Goal: Information Seeking & Learning: Check status

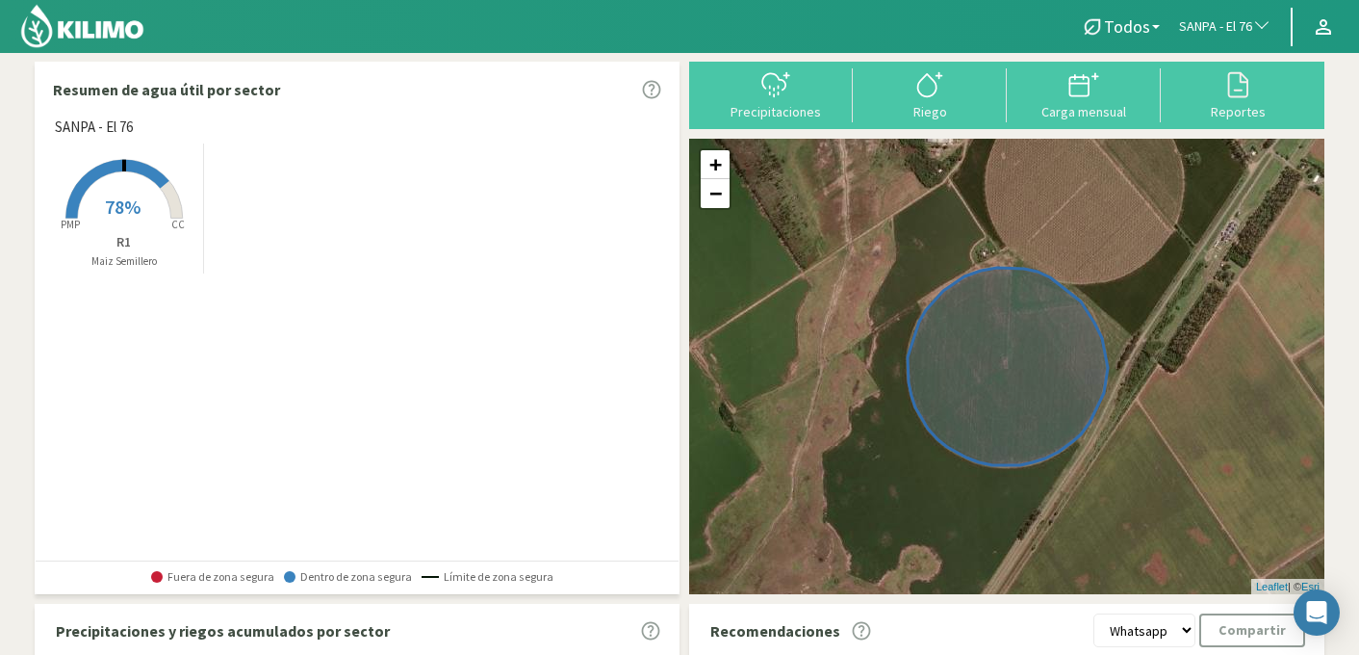
click at [1248, 29] on span "button" at bounding box center [1257, 26] width 19 height 19
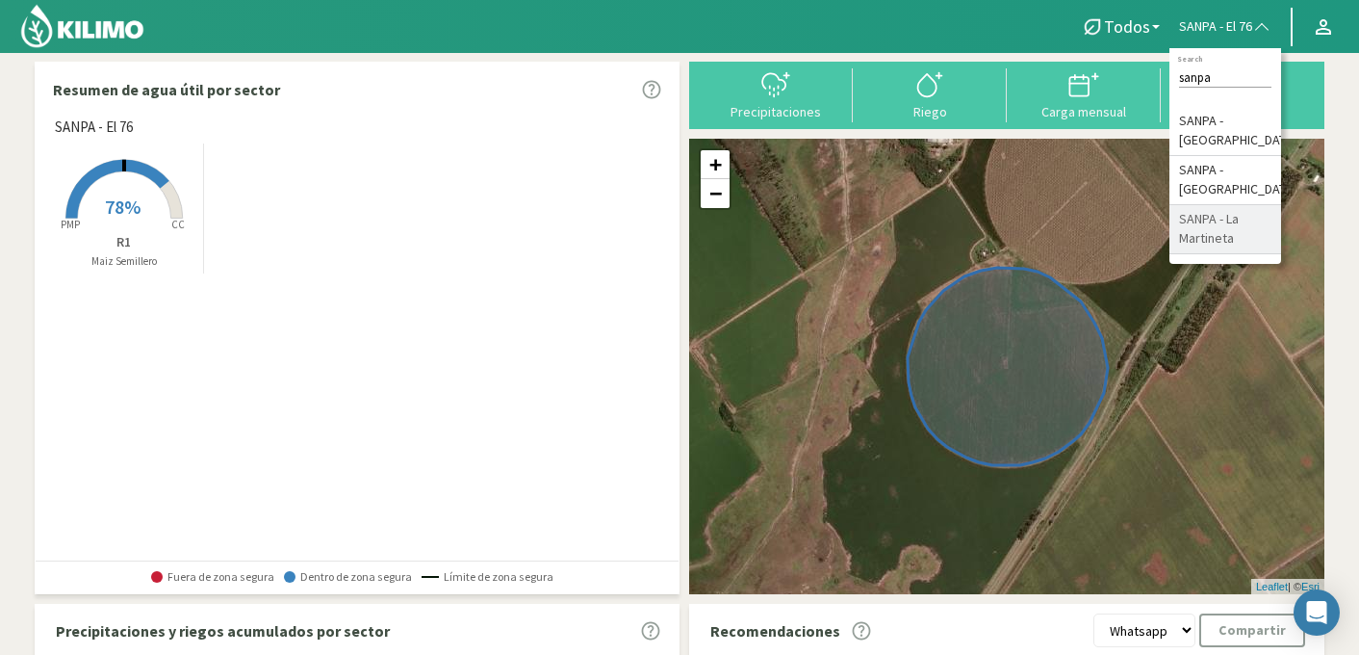
type input "sanpa"
click at [1217, 229] on li "SANPA - La Martineta" at bounding box center [1226, 229] width 112 height 49
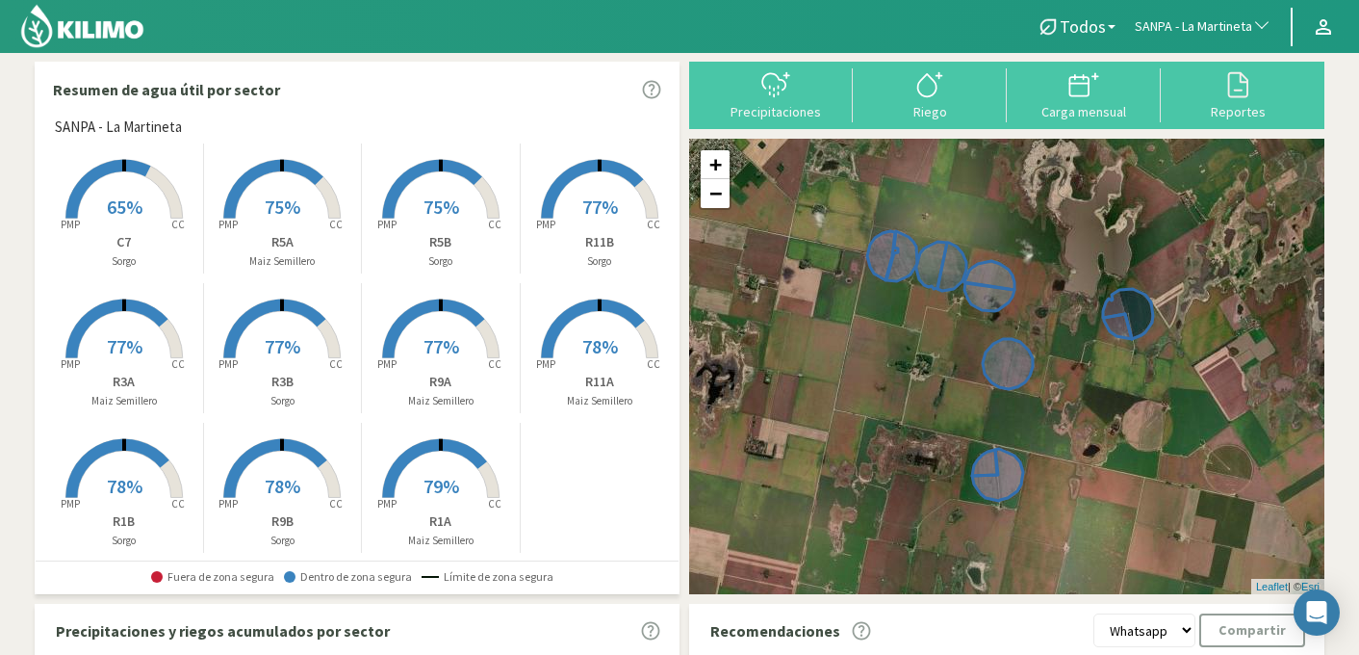
click at [434, 327] on rect at bounding box center [441, 360] width 154 height 154
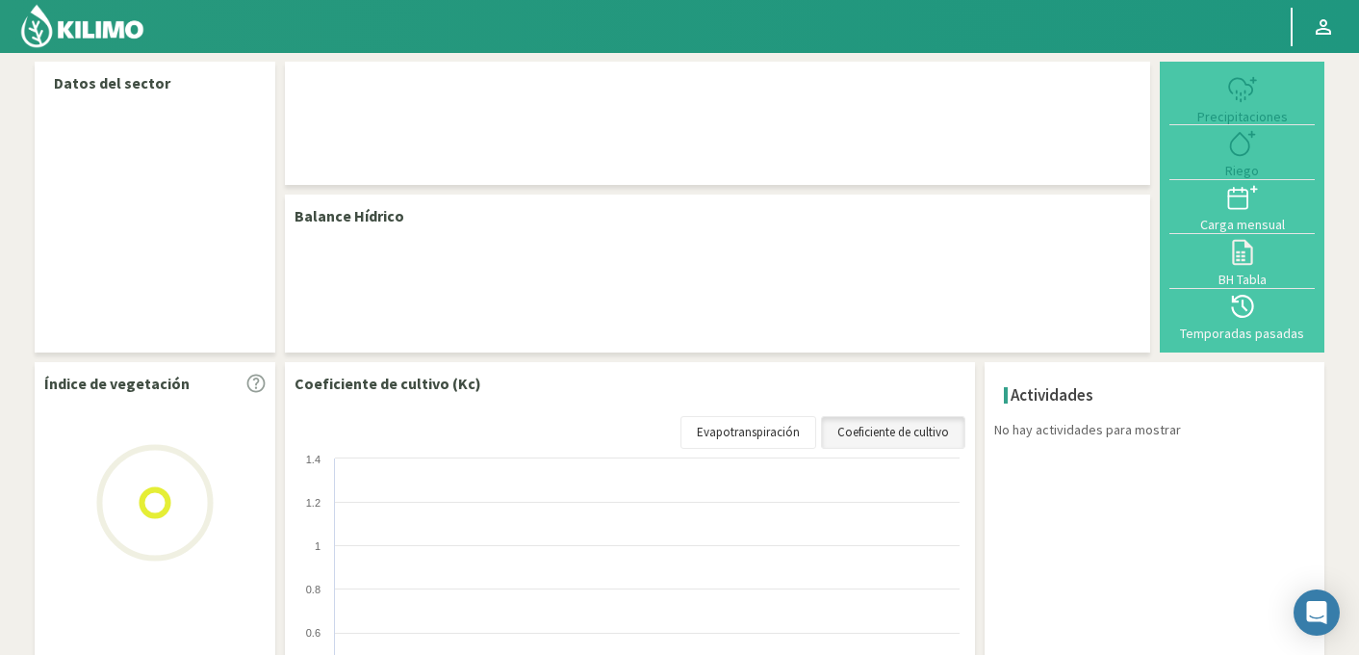
select select "248: Object"
select select "9: Object"
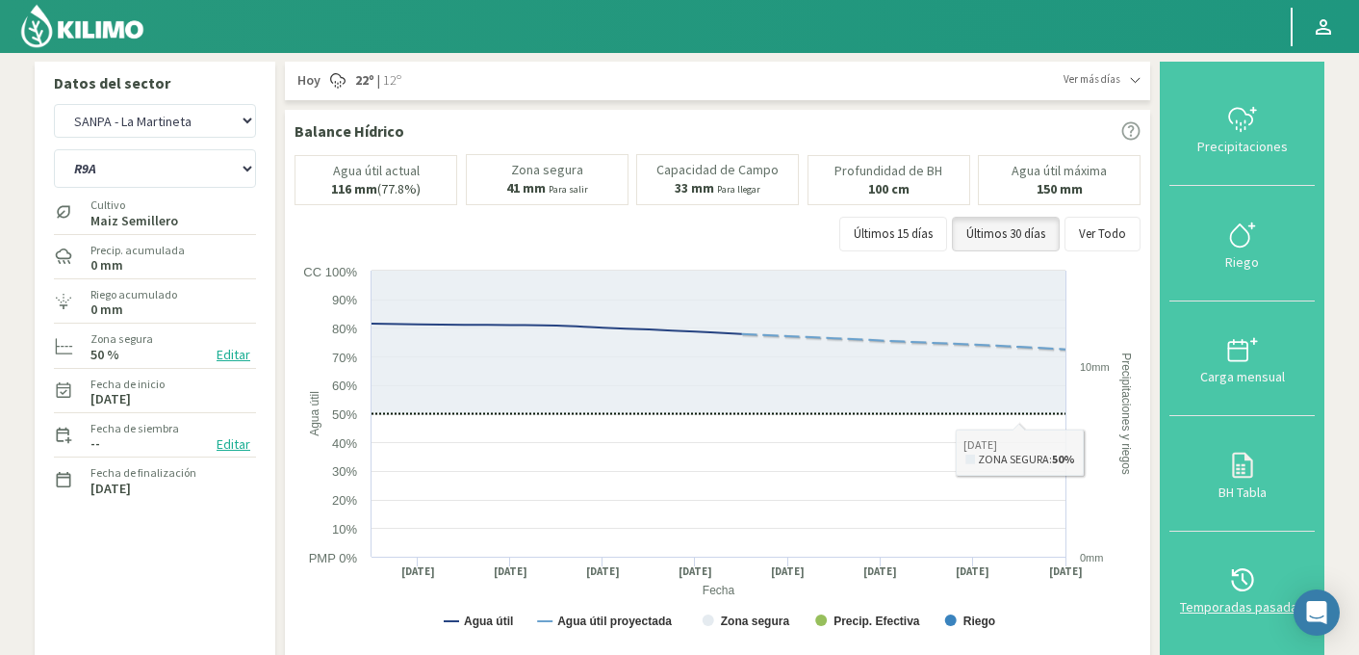
click at [1266, 587] on div at bounding box center [1242, 579] width 134 height 31
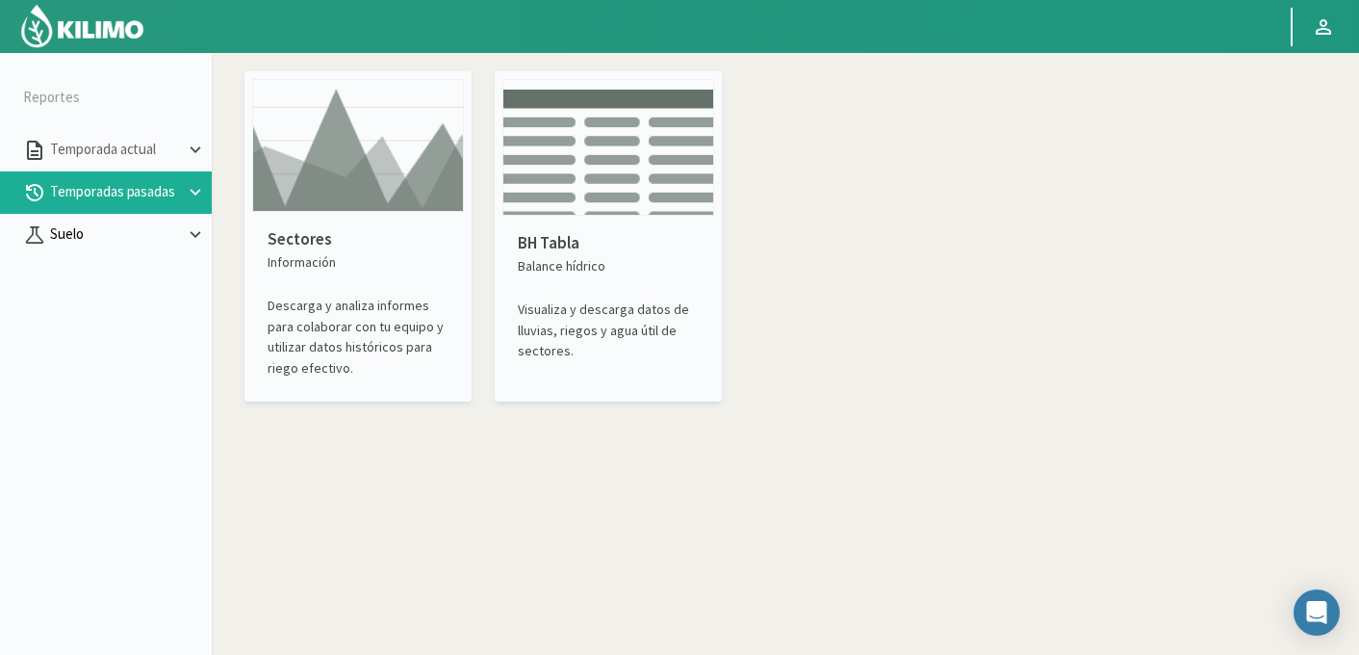
click at [86, 223] on p "Suelo" at bounding box center [115, 234] width 139 height 22
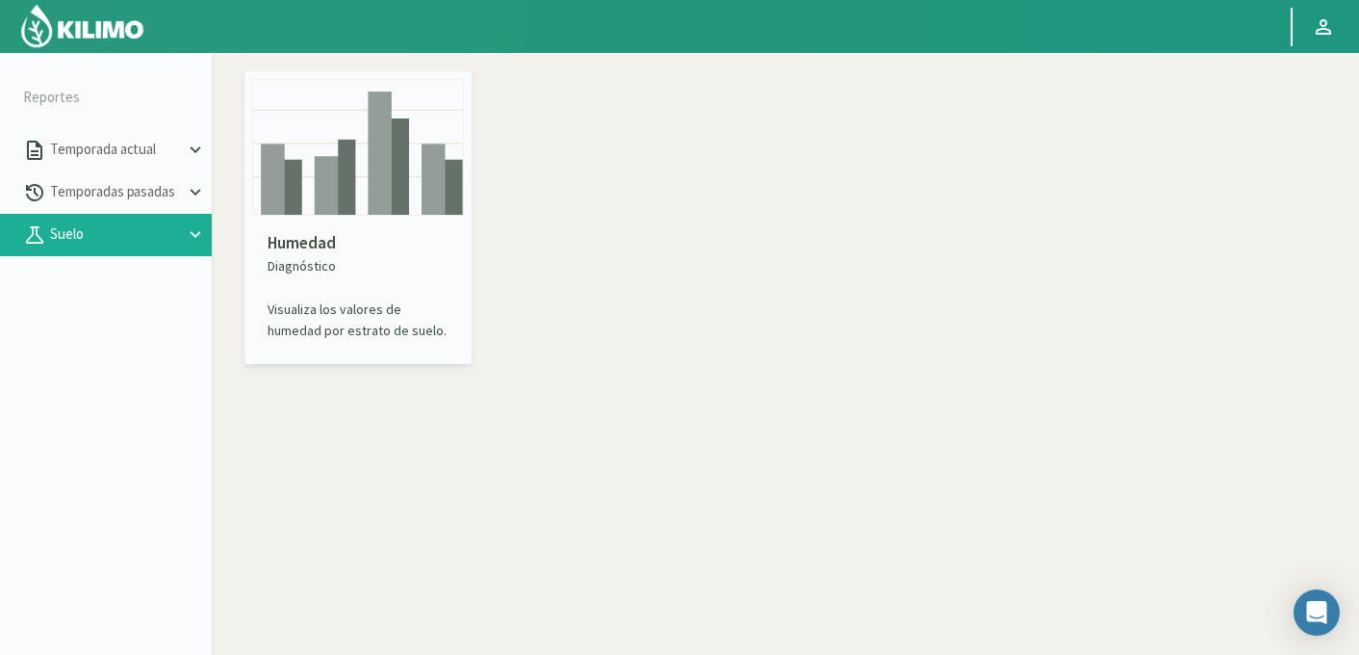
click at [413, 184] on img at bounding box center [358, 147] width 212 height 137
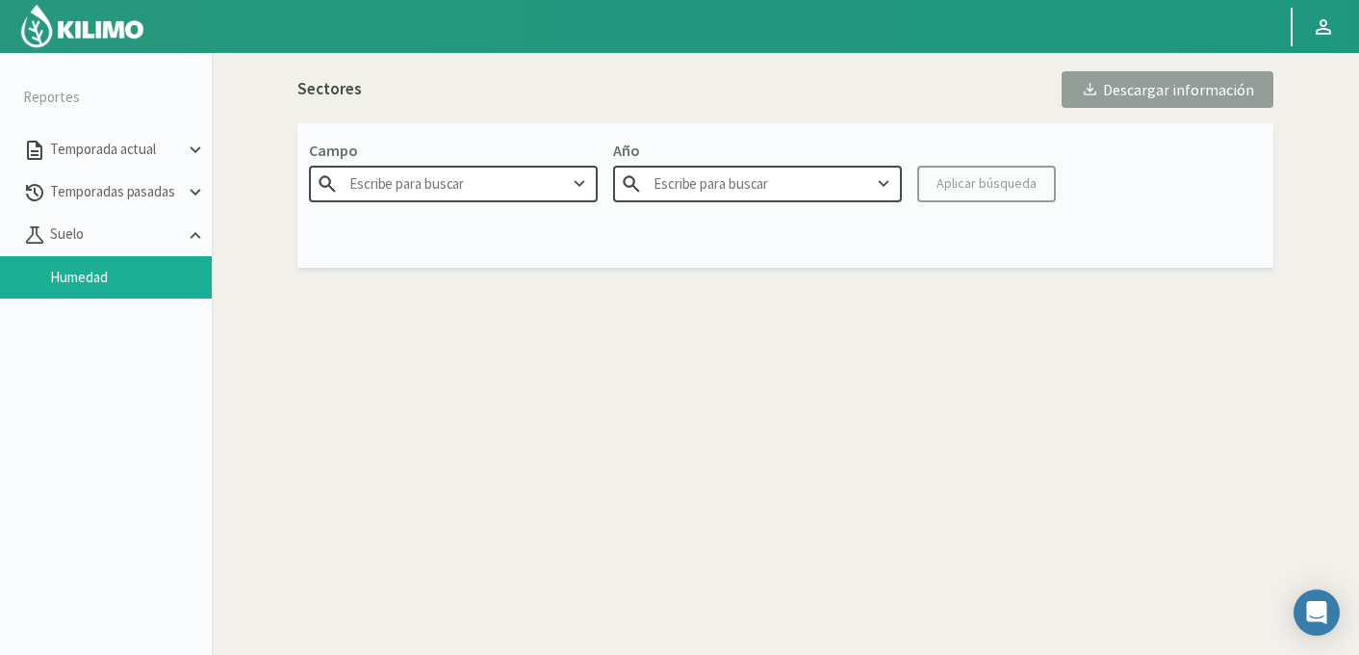
type input "Agr. Huertos de [GEOGRAPHIC_DATA]"
type input "2025"
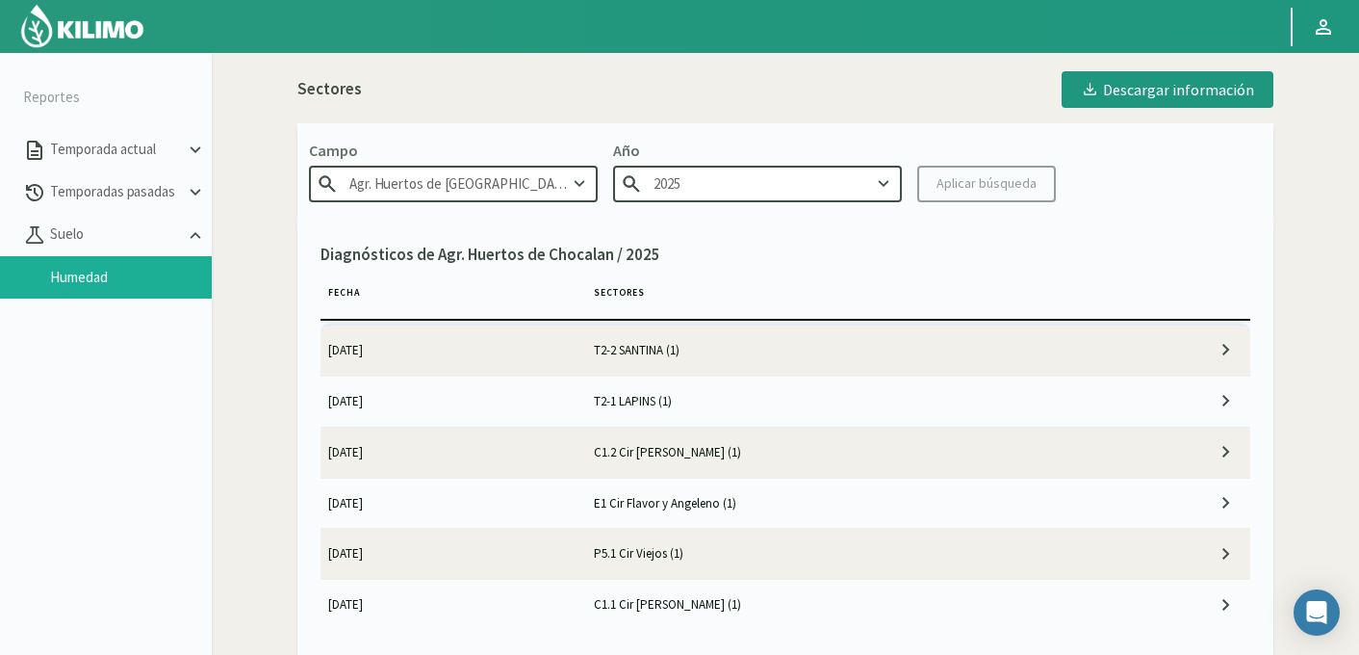
click at [491, 193] on input "Agr. Huertos de [GEOGRAPHIC_DATA]" at bounding box center [453, 184] width 289 height 36
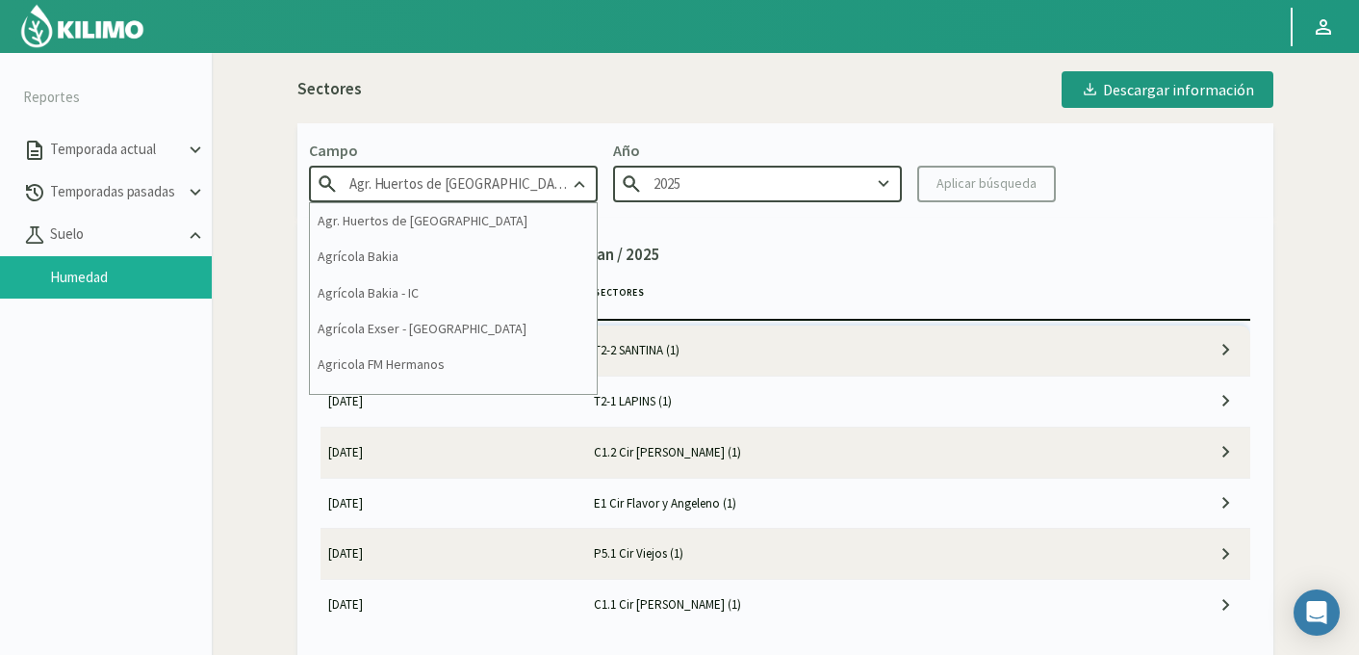
click at [491, 193] on input "Agr. Huertos de [GEOGRAPHIC_DATA]" at bounding box center [453, 184] width 289 height 36
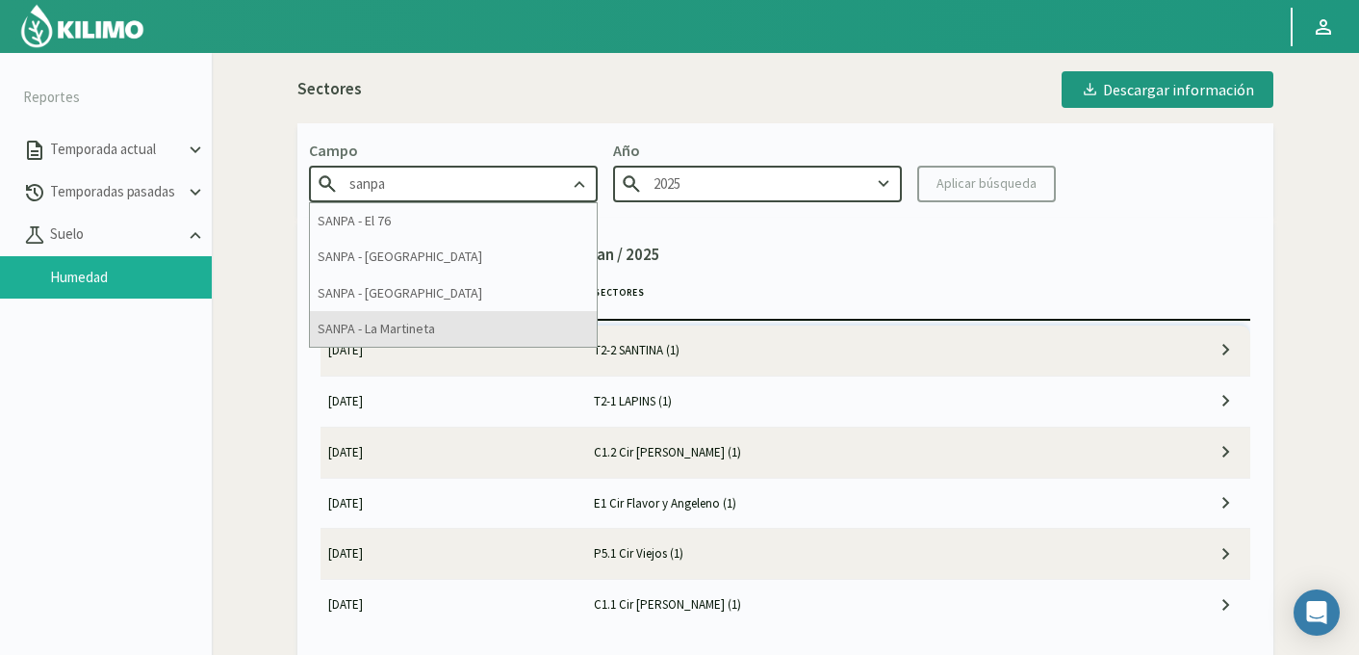
click at [453, 326] on div "SANPA - La Martineta" at bounding box center [453, 329] width 287 height 36
type input "SANPA - La Martineta"
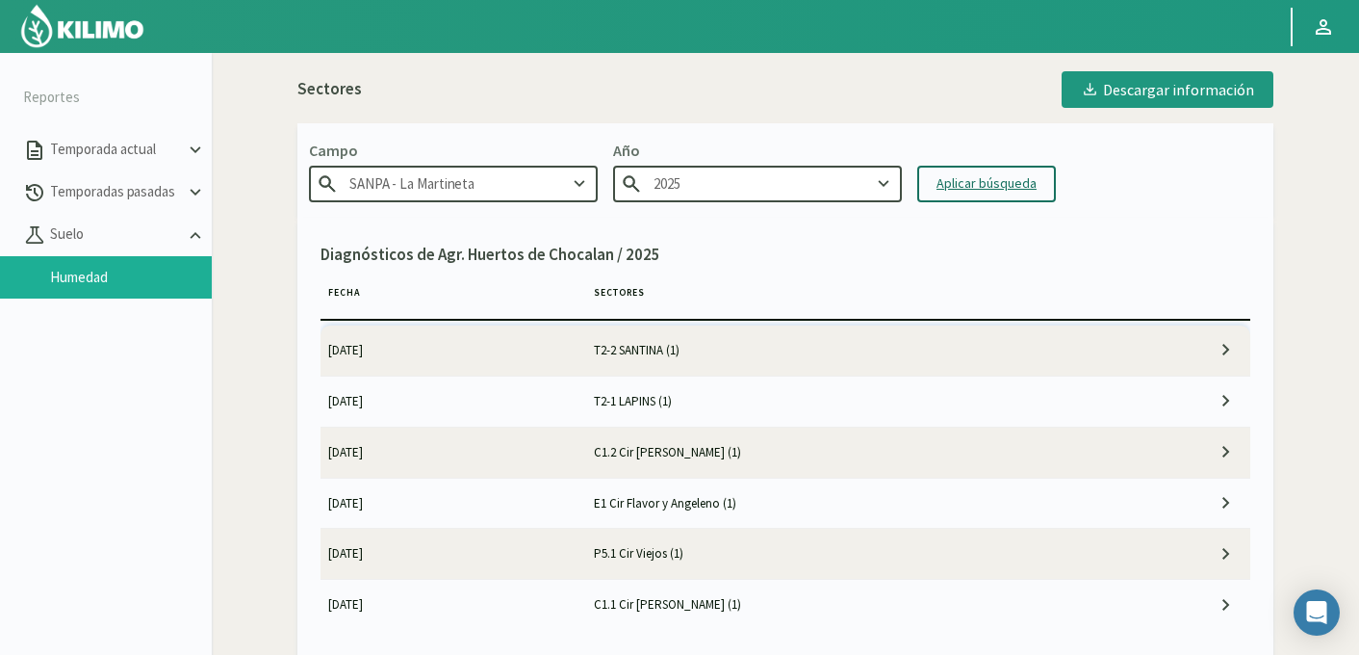
click at [966, 184] on div "Aplicar búsqueda" at bounding box center [987, 183] width 100 height 20
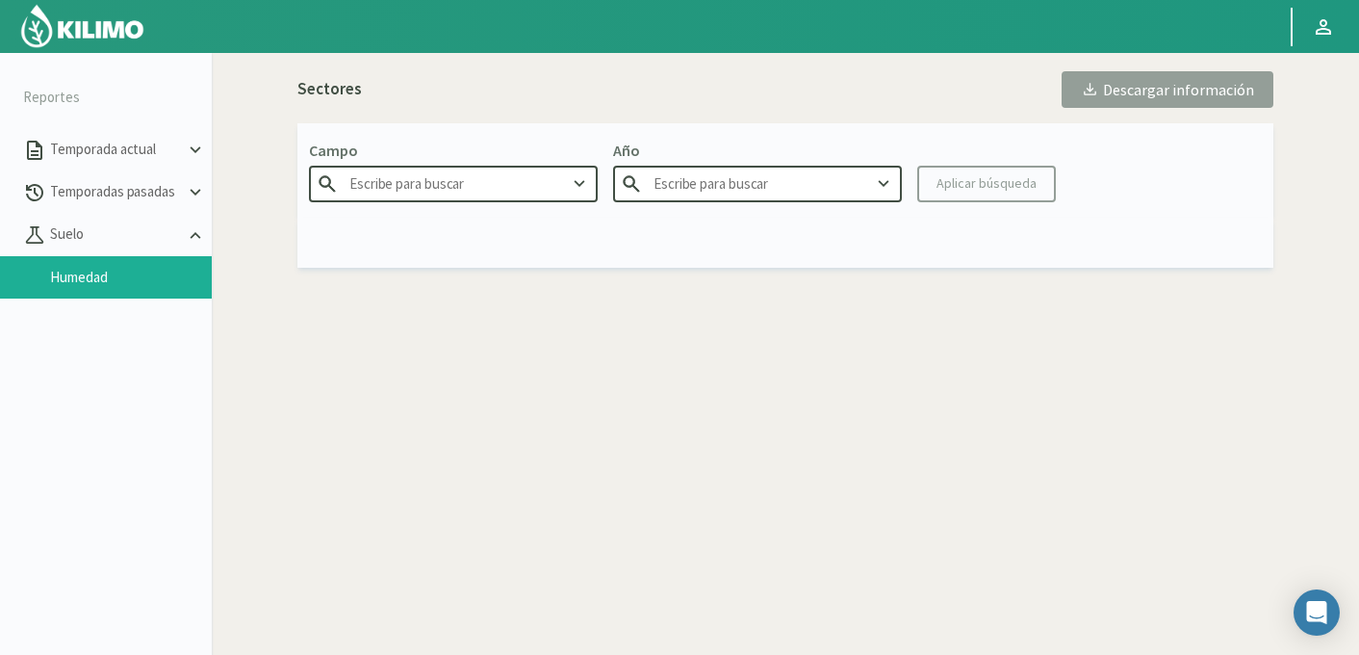
type input "SANPA - La Martineta"
type input "2025"
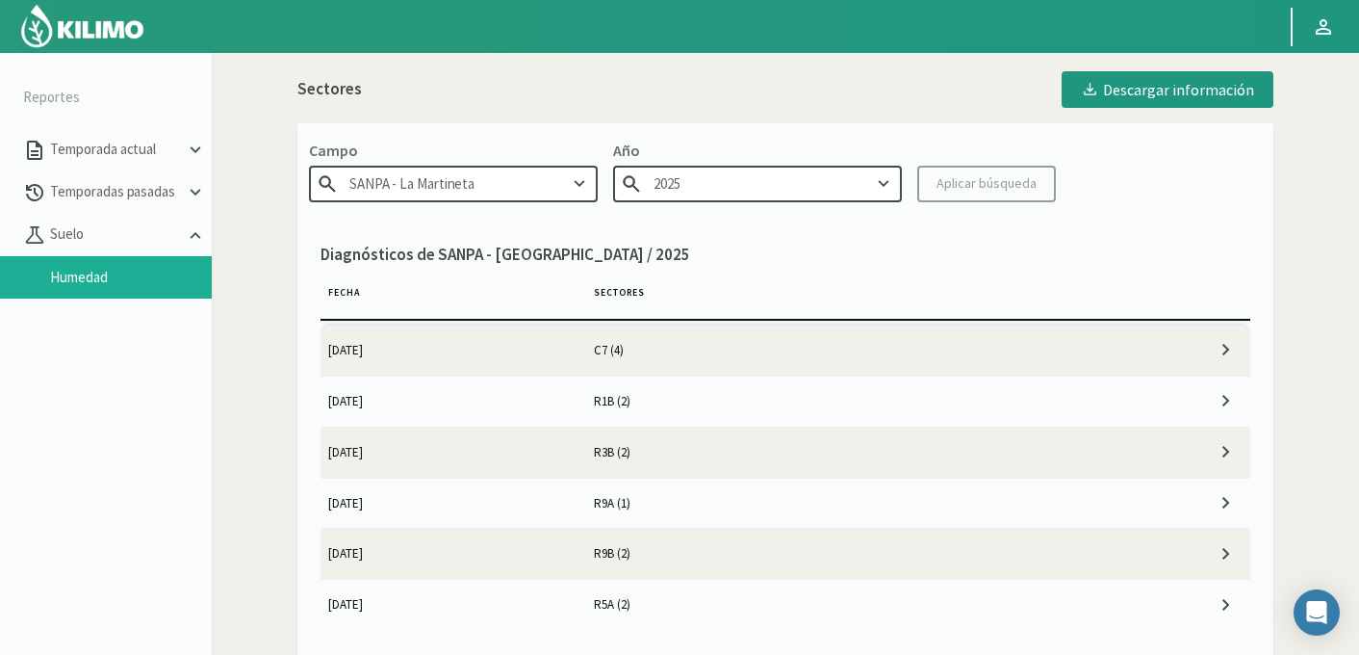
click at [501, 344] on td "[DATE]" at bounding box center [454, 350] width 266 height 50
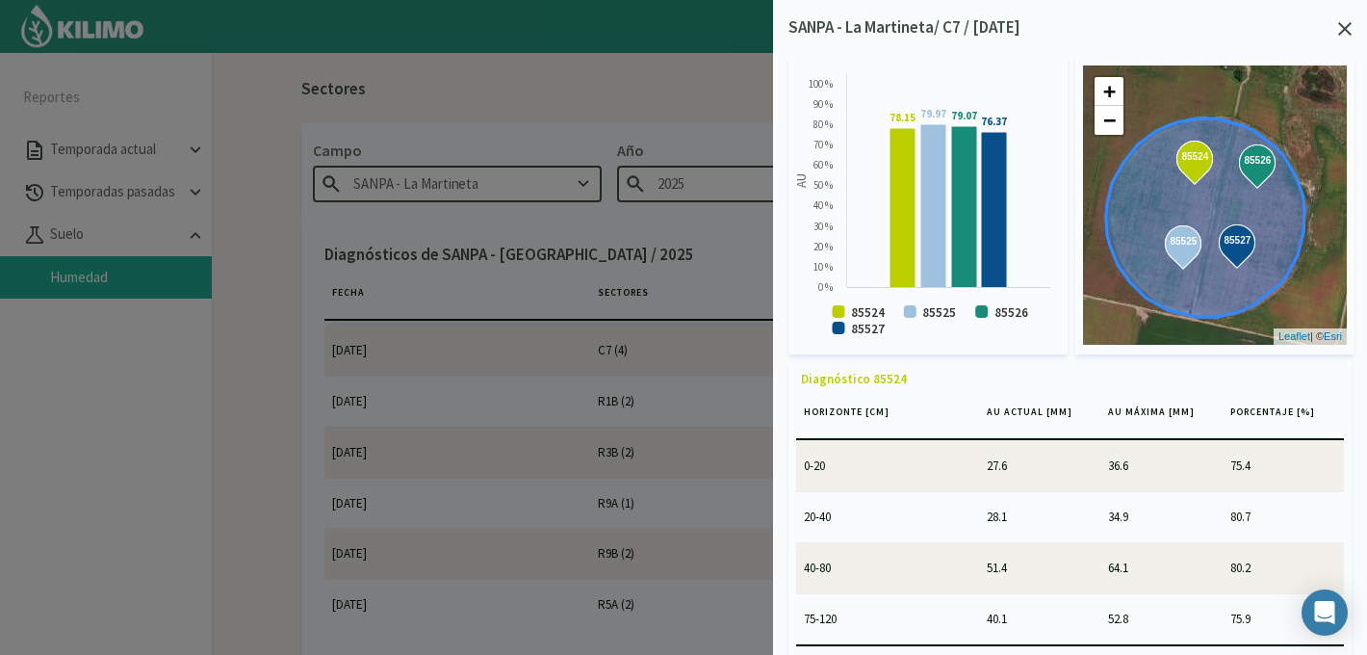
click at [560, 361] on div at bounding box center [683, 327] width 1367 height 655
click at [1344, 24] on icon at bounding box center [1344, 28] width 13 height 13
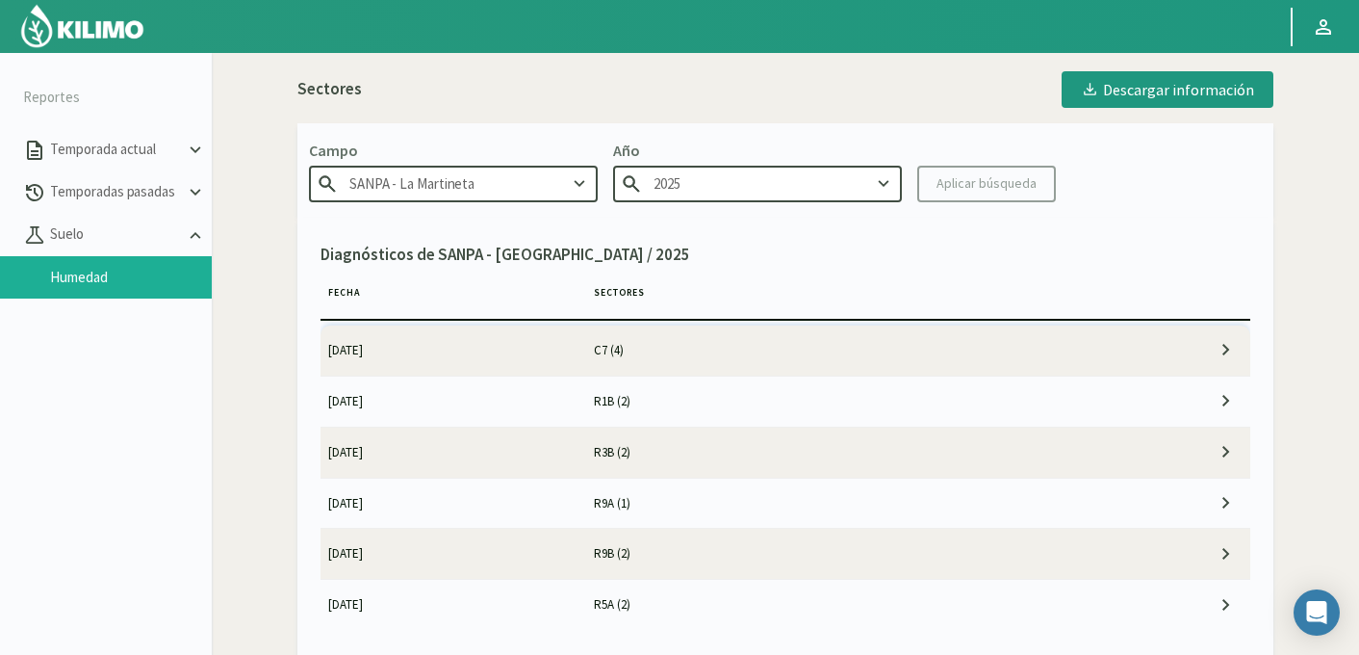
click at [571, 399] on td "[DATE]" at bounding box center [454, 400] width 266 height 50
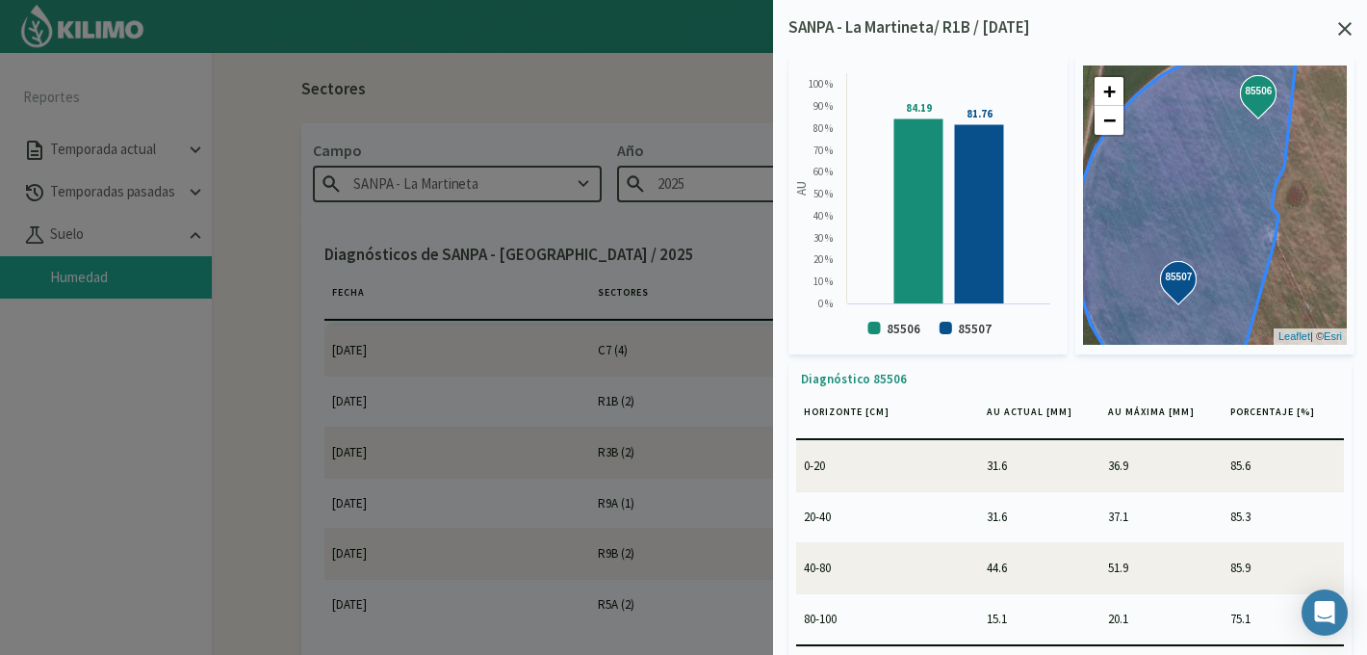
click at [1351, 28] on icon at bounding box center [1344, 28] width 13 height 13
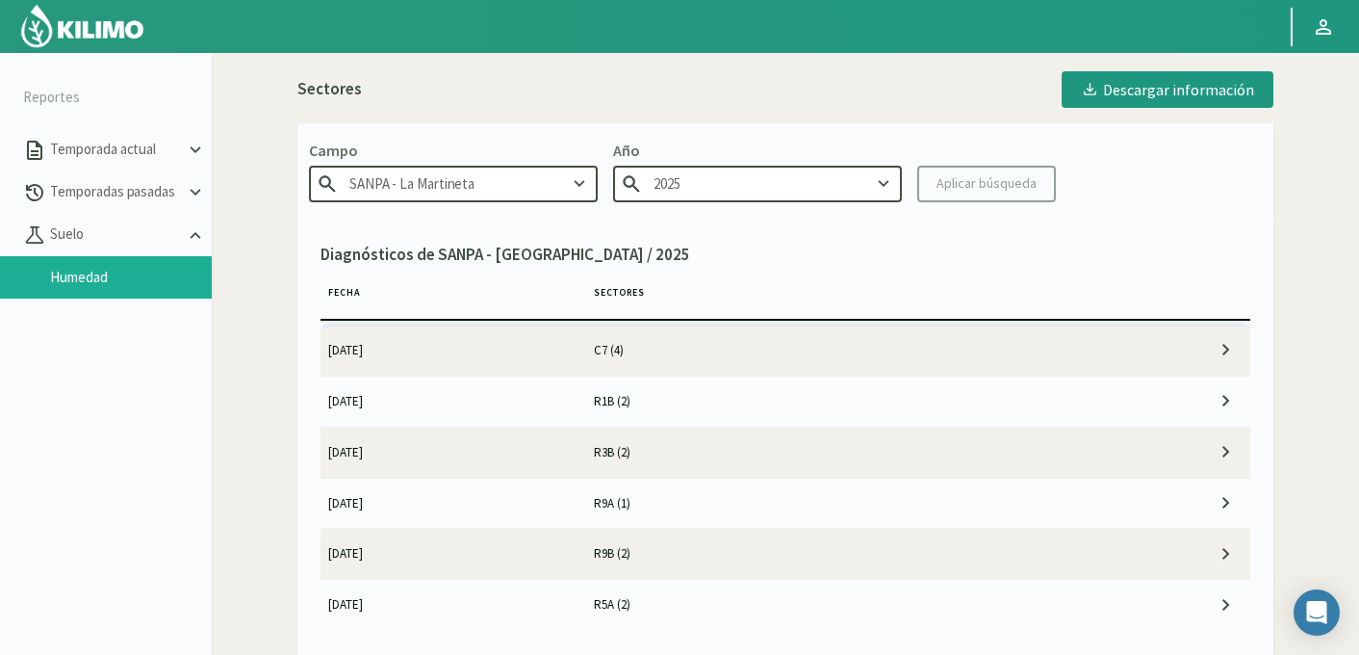
click at [628, 456] on td "R3B (2)" at bounding box center [851, 451] width 531 height 50
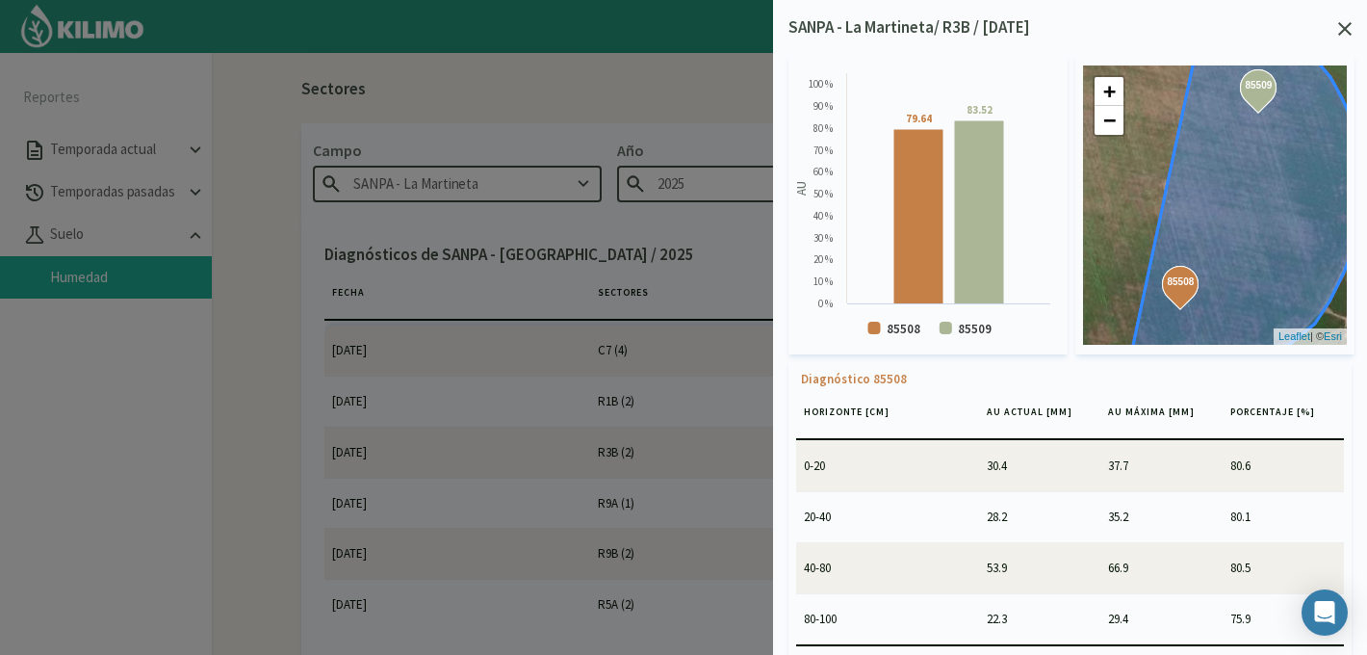
click at [1345, 25] on icon at bounding box center [1344, 28] width 13 height 13
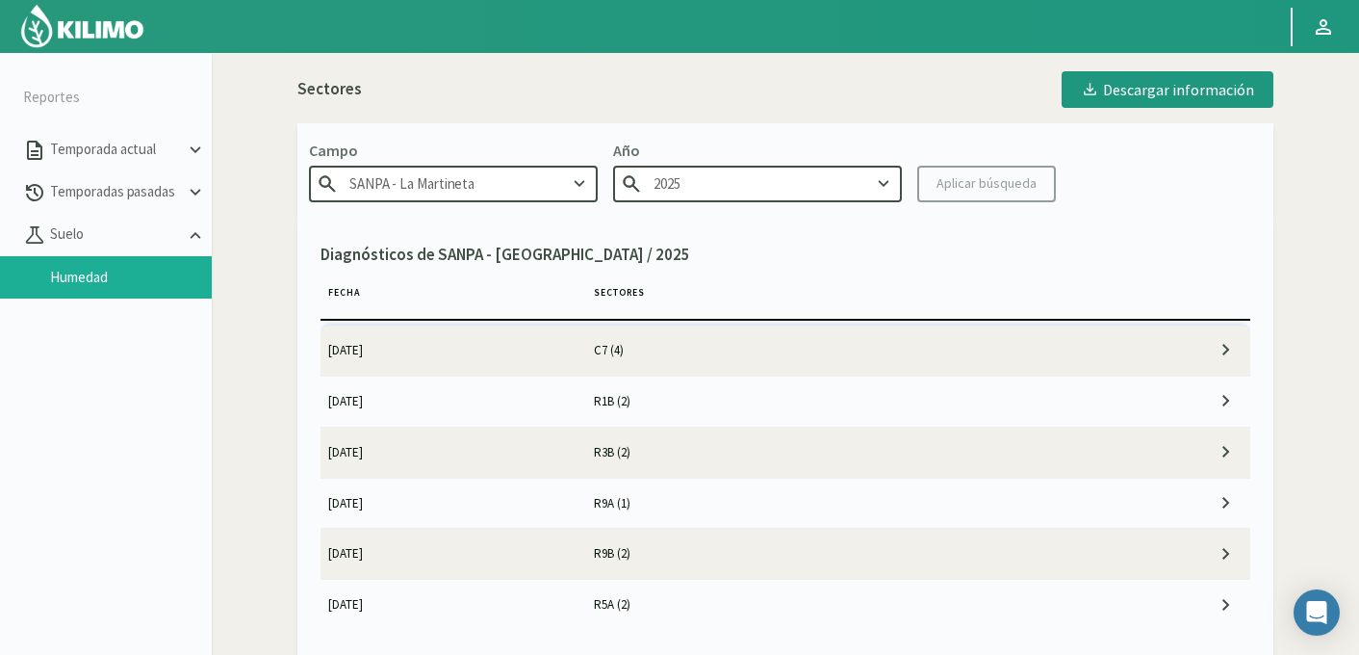
click at [556, 510] on td "[DATE]" at bounding box center [454, 502] width 266 height 50
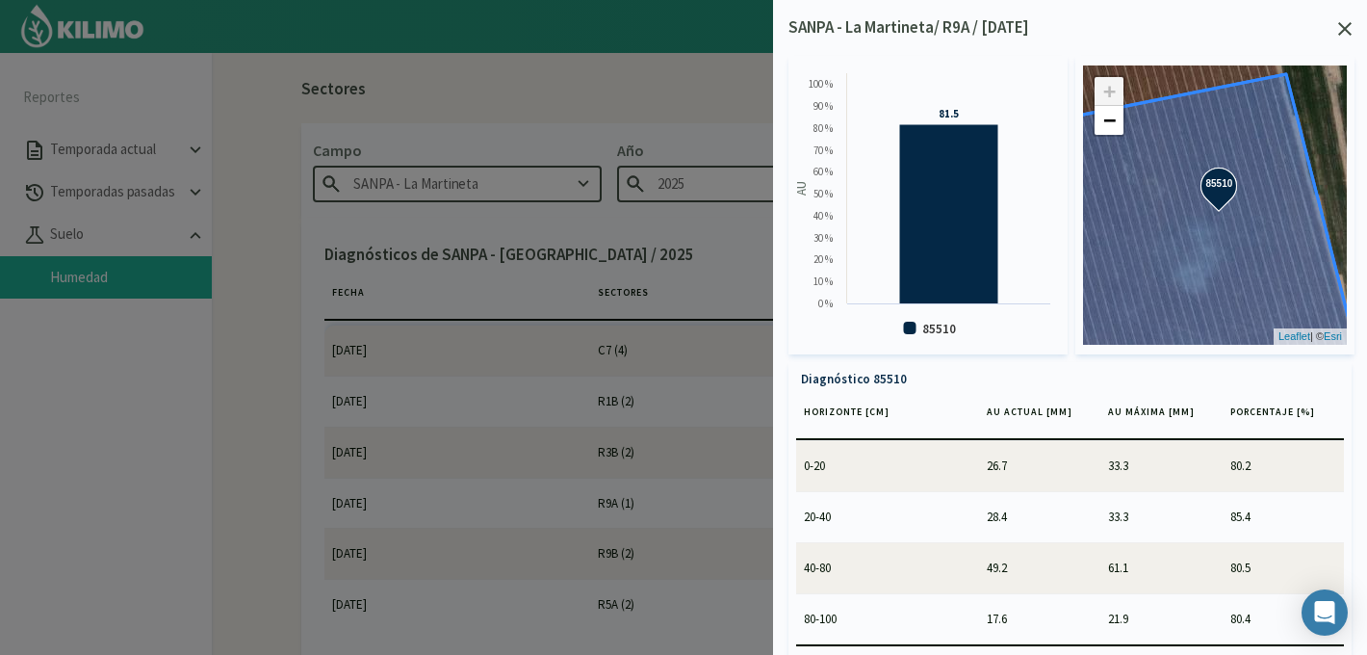
click at [1344, 32] on icon at bounding box center [1344, 28] width 13 height 13
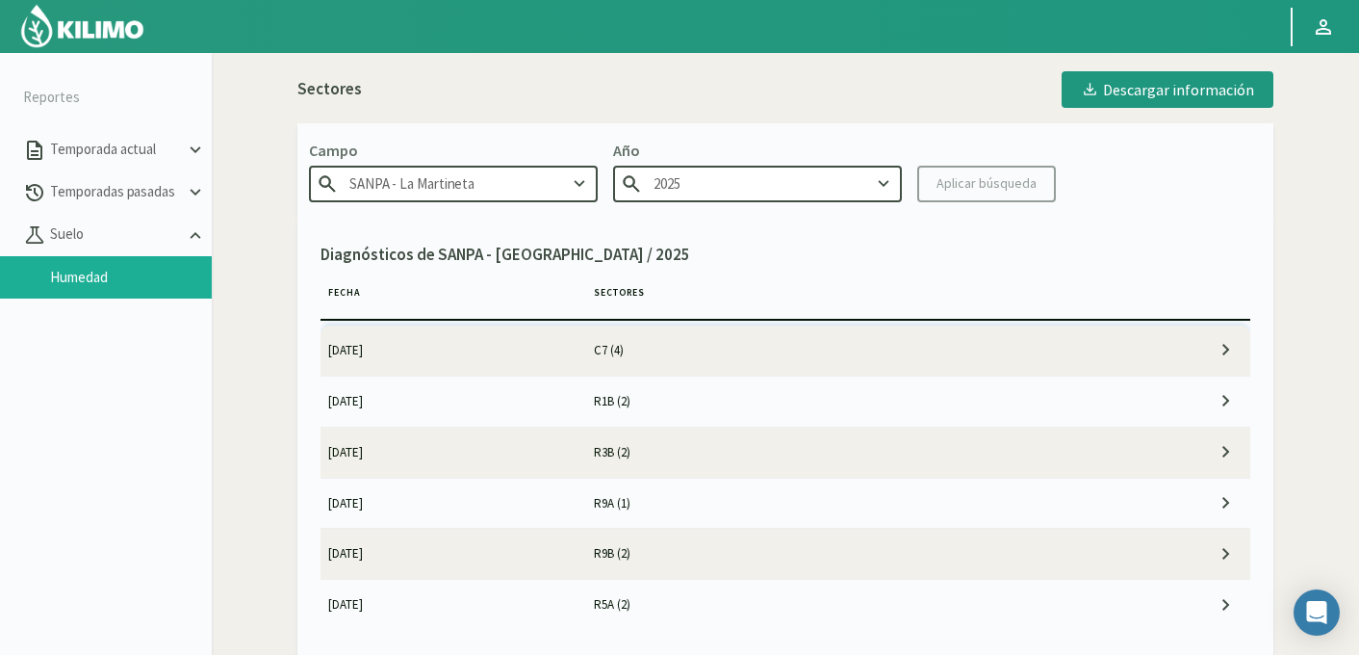
click at [582, 567] on td "[DATE]" at bounding box center [454, 553] width 266 height 50
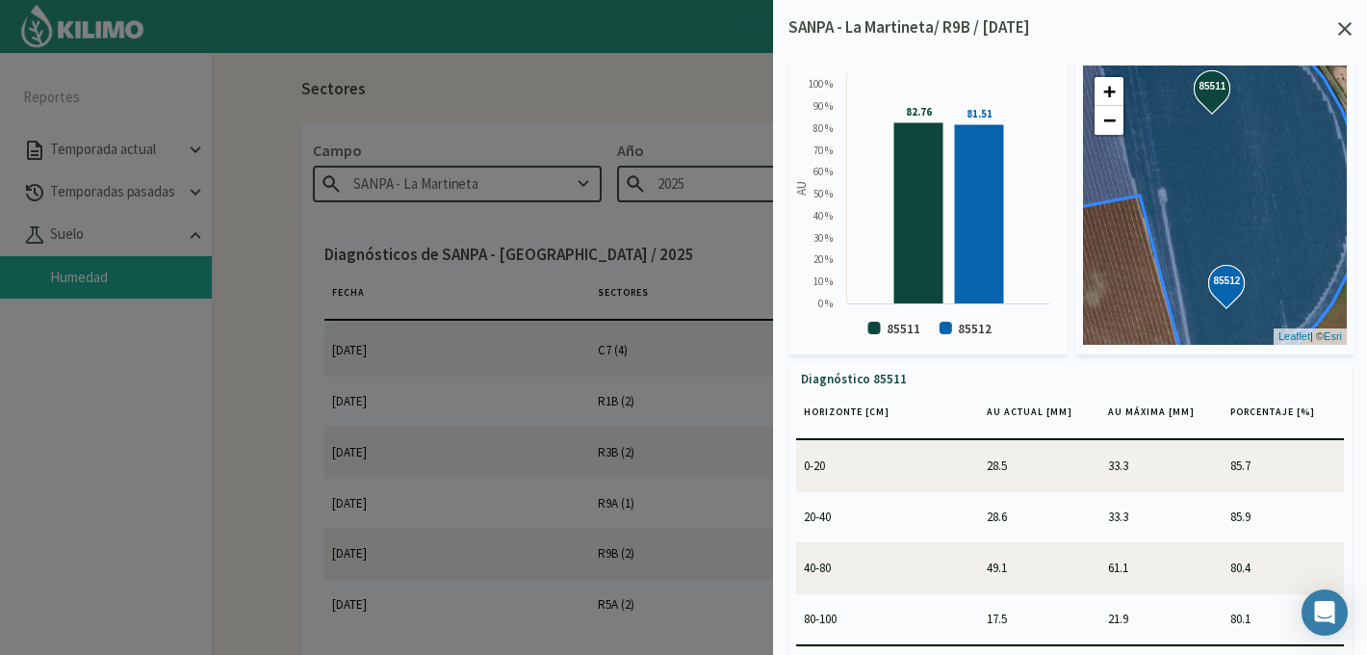
click at [1343, 32] on icon at bounding box center [1344, 28] width 13 height 13
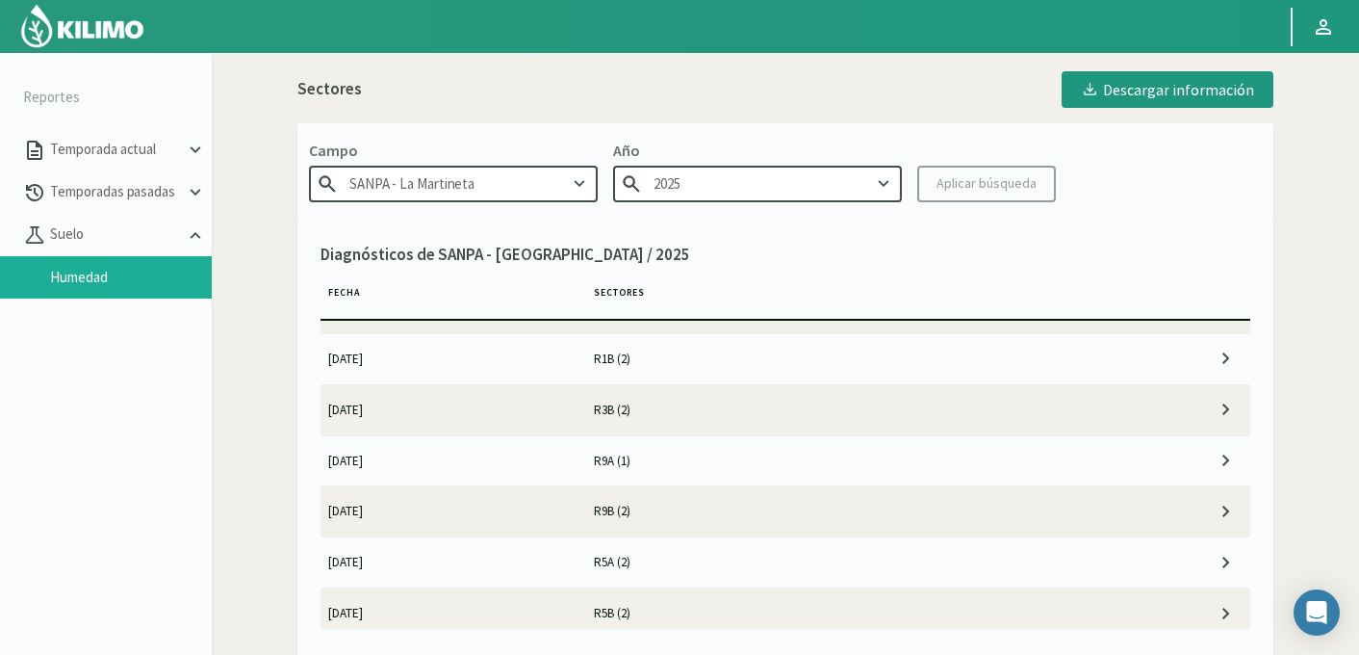
scroll to position [49, 0]
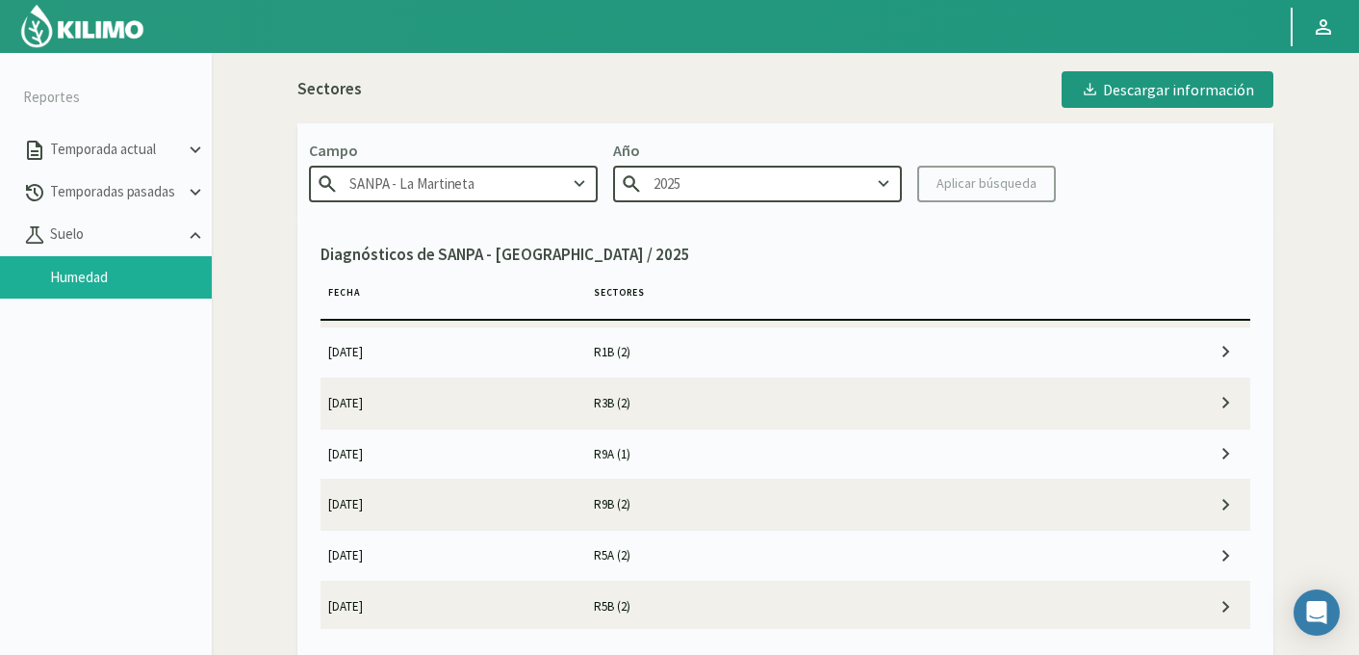
click at [568, 558] on td "[DATE]" at bounding box center [454, 555] width 266 height 50
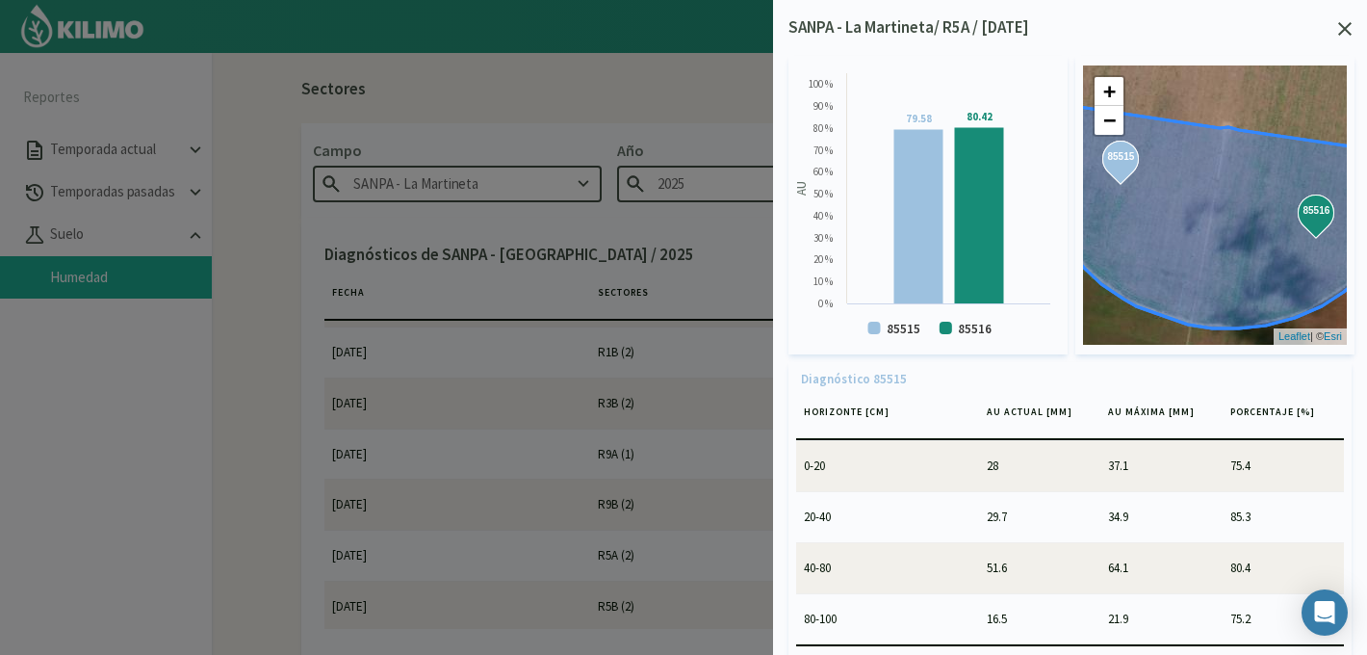
click at [1351, 30] on icon at bounding box center [1344, 28] width 13 height 13
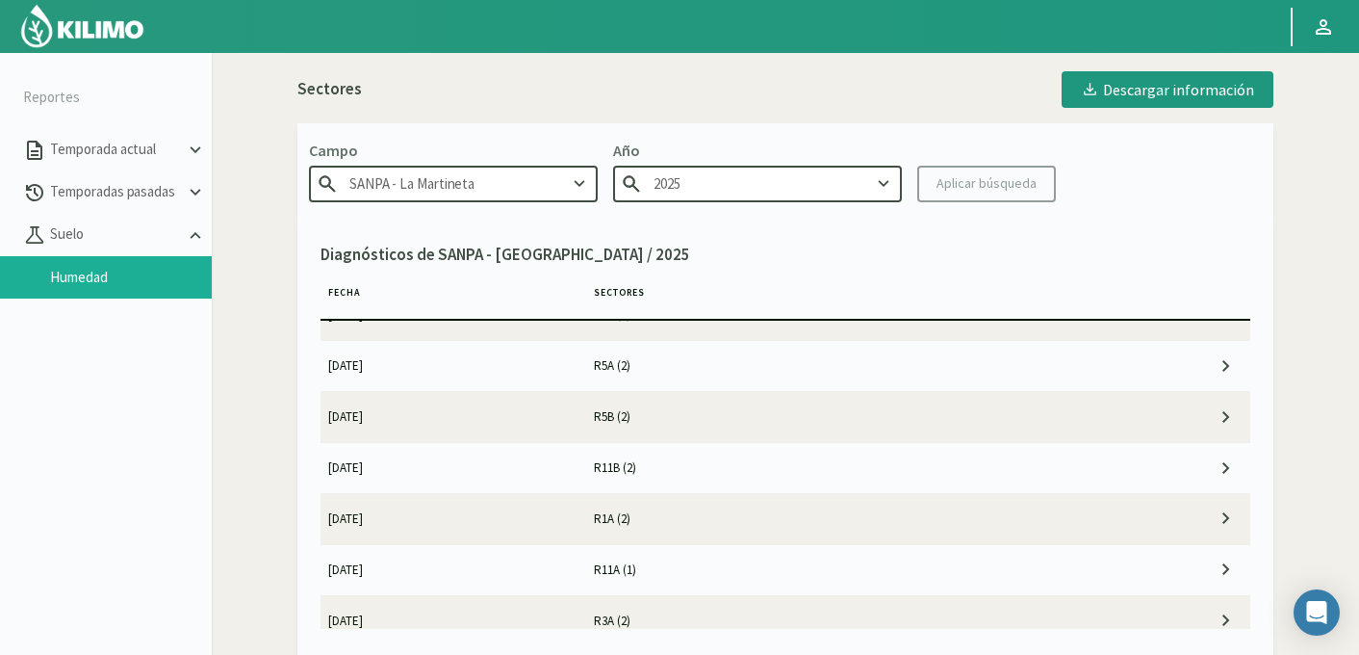
scroll to position [271, 0]
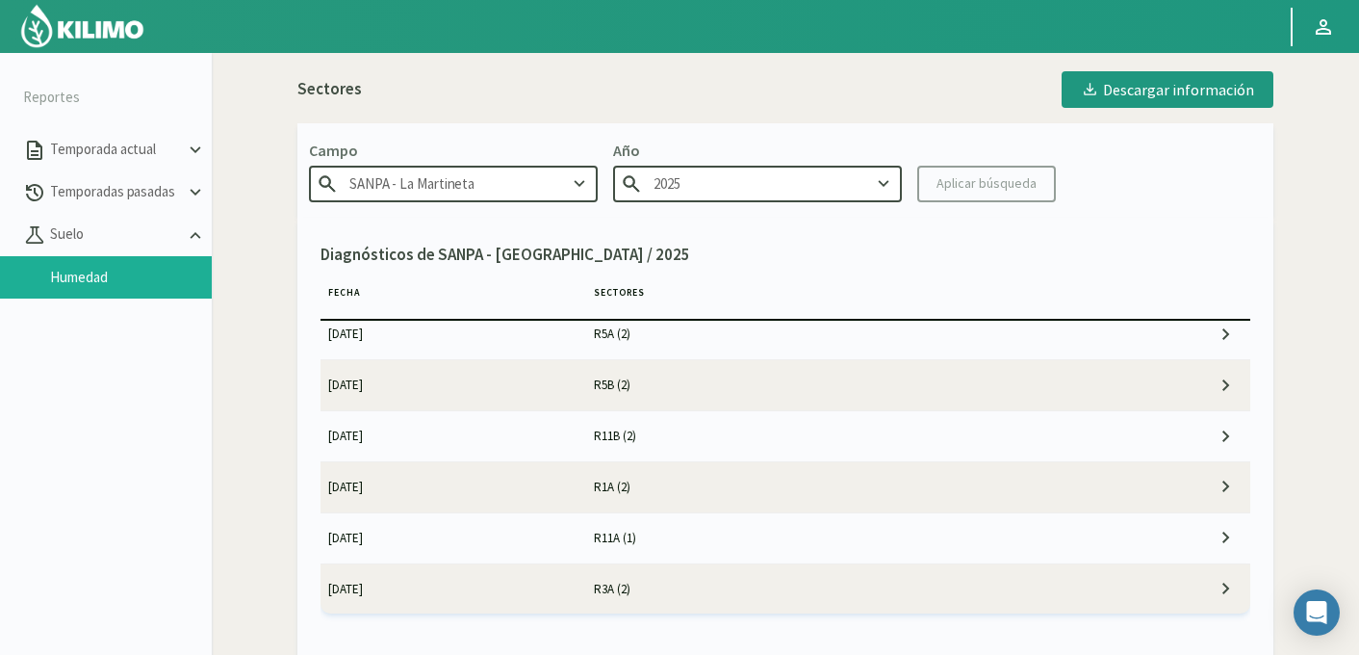
click at [595, 535] on td "R11A (1)" at bounding box center [851, 537] width 531 height 50
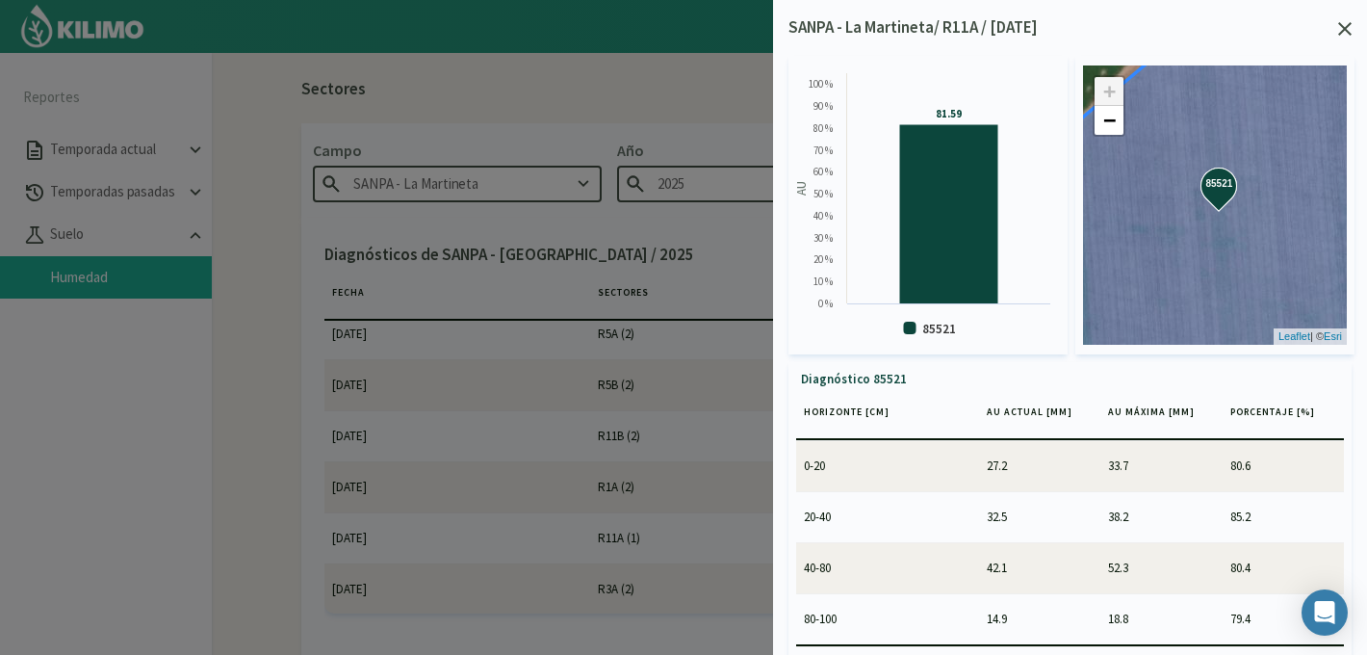
click at [1348, 20] on div "SANPA - La Martineta/ R11A / [DATE]" at bounding box center [1069, 27] width 563 height 25
click at [1345, 31] on icon at bounding box center [1344, 28] width 13 height 13
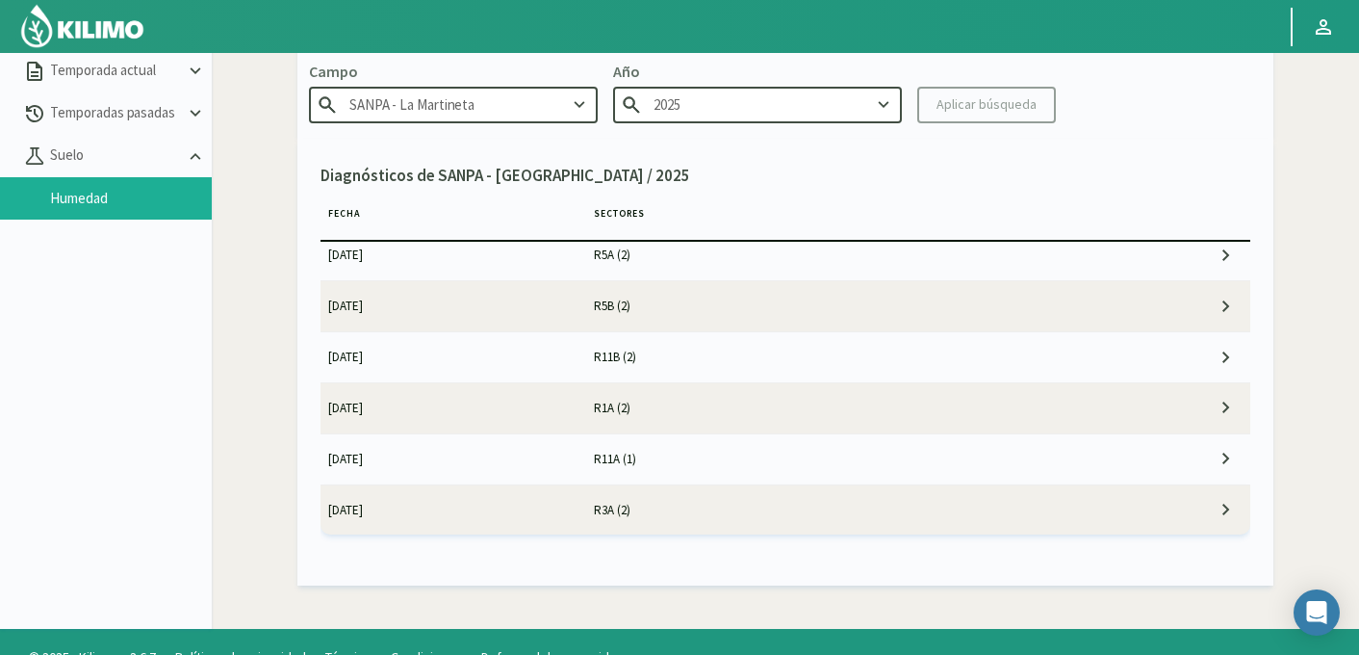
scroll to position [111, 0]
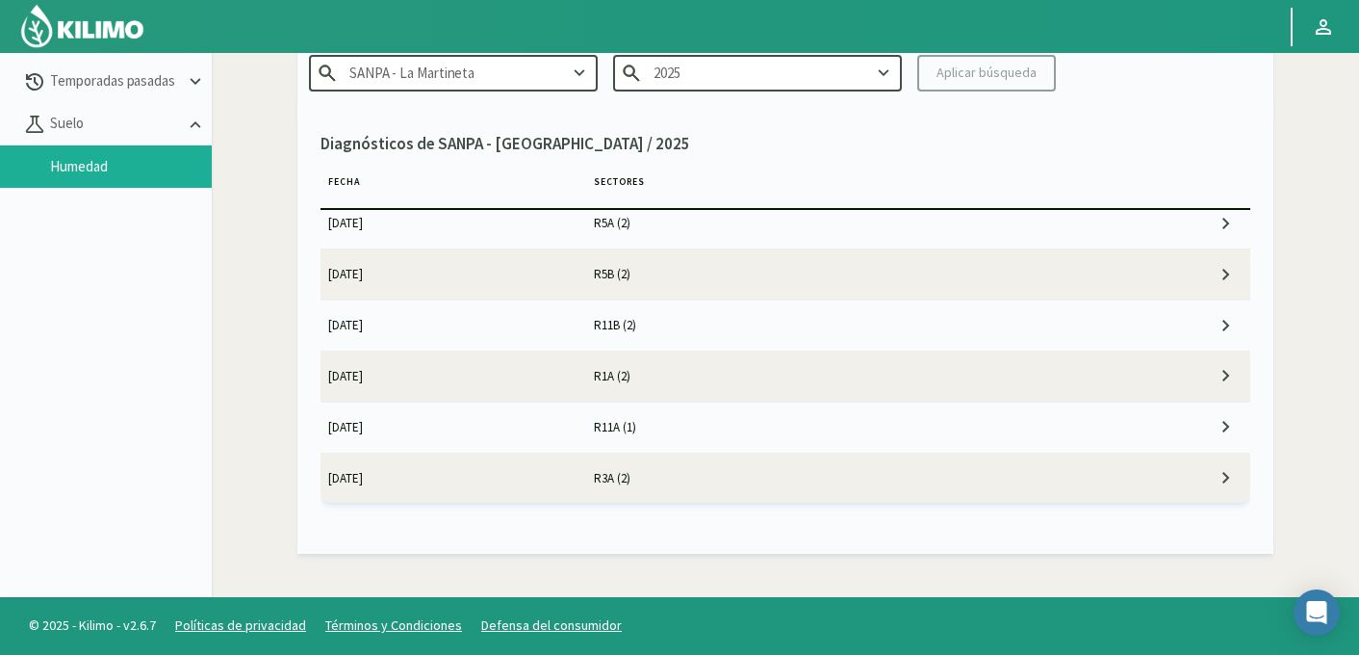
click at [657, 482] on td "R3A (2)" at bounding box center [851, 477] width 531 height 50
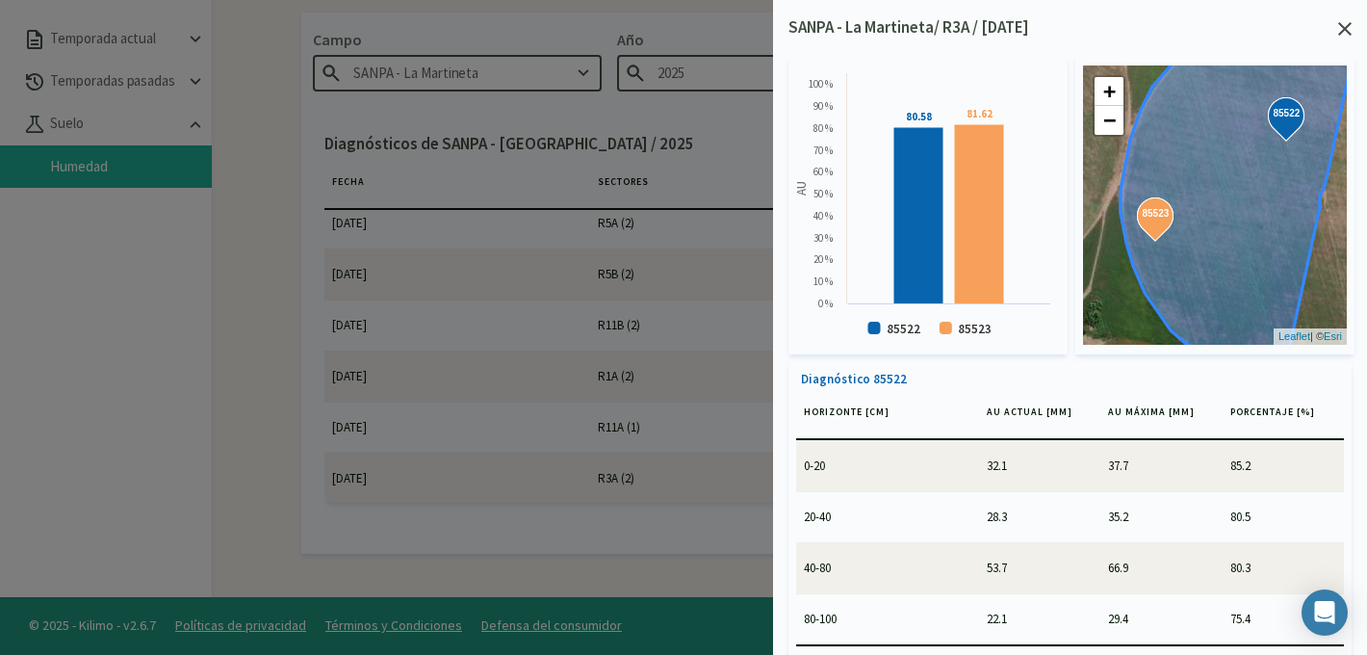
click at [1349, 29] on icon at bounding box center [1344, 28] width 13 height 13
